Goal: Information Seeking & Learning: Learn about a topic

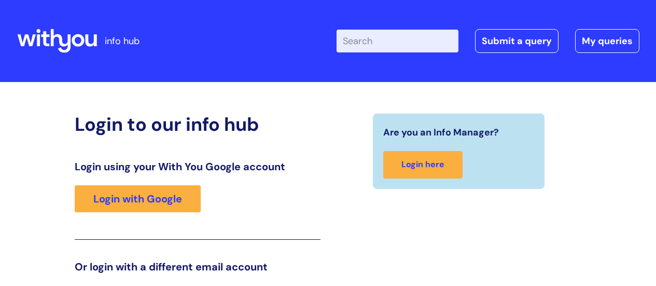
scroll to position [158, 0]
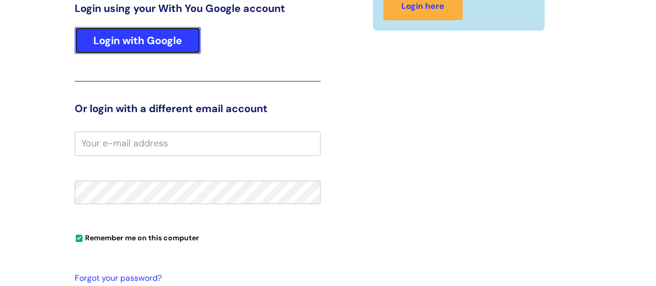
click at [110, 32] on link "Login with Google" at bounding box center [138, 40] width 126 height 27
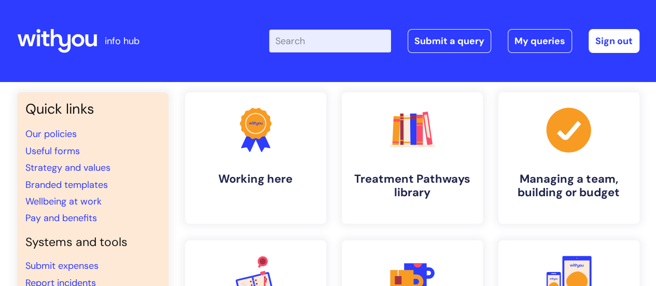
click at [319, 37] on input "Enter your search term here..." at bounding box center [330, 41] width 122 height 23
type input "wellbe"
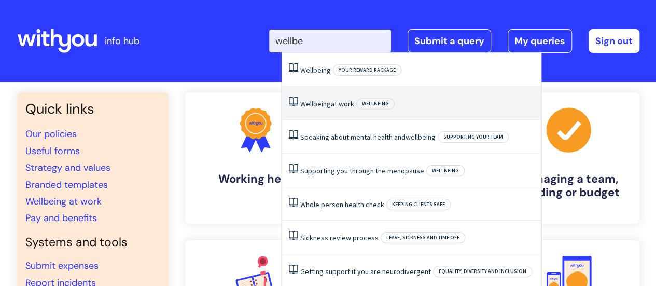
click at [316, 102] on span "Wellbeing" at bounding box center [315, 103] width 31 height 9
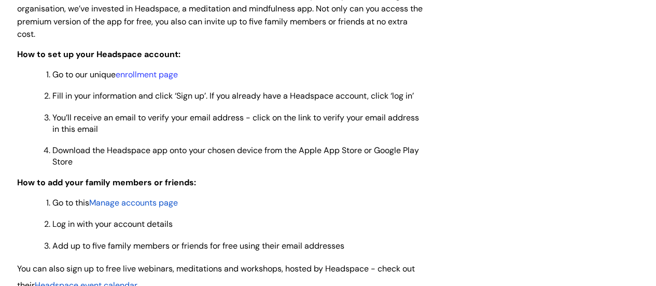
scroll to position [871, 0]
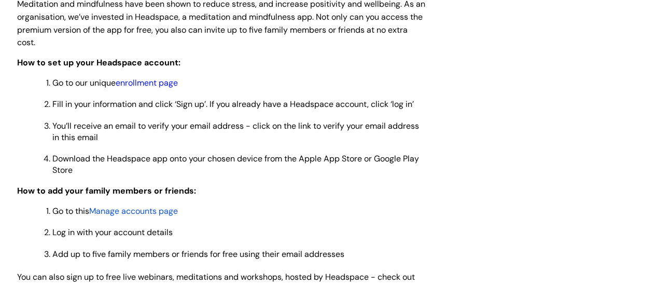
click at [139, 86] on link "enrollment page" at bounding box center [147, 82] width 62 height 11
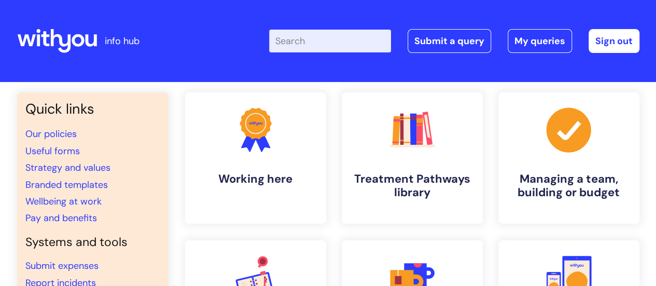
click at [301, 43] on input "Enter your search term here..." at bounding box center [330, 41] width 122 height 23
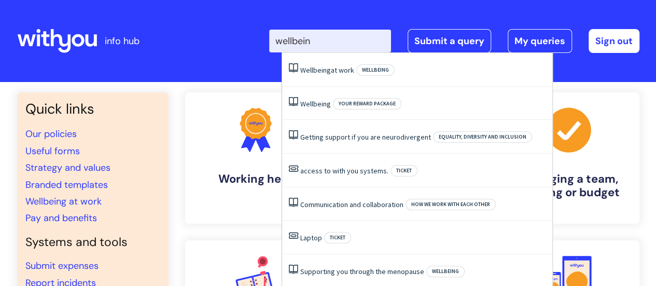
type input "wellbeing"
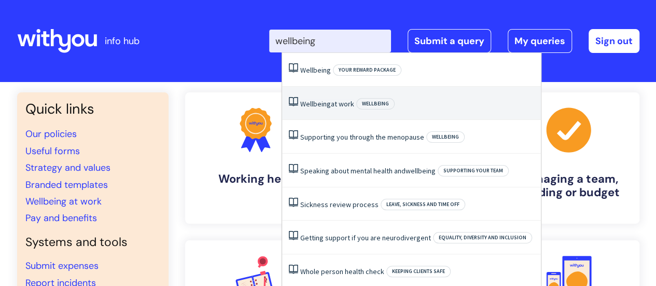
click at [333, 104] on link "Wellbeing at work" at bounding box center [327, 103] width 54 height 9
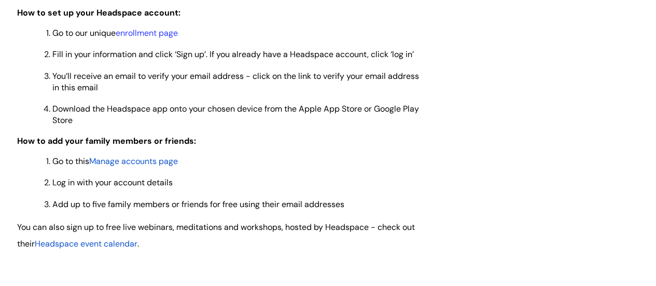
scroll to position [926, 0]
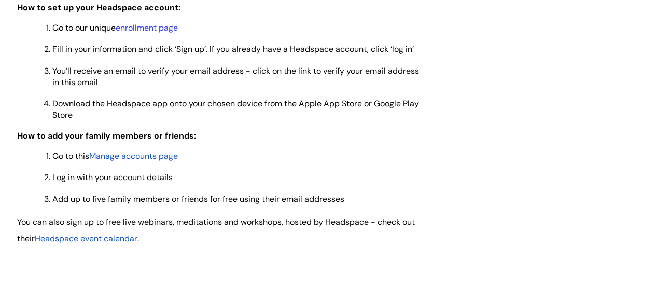
click at [139, 155] on span "Manage accounts page" at bounding box center [133, 155] width 89 height 11
